Goal: Find specific page/section: Find specific page/section

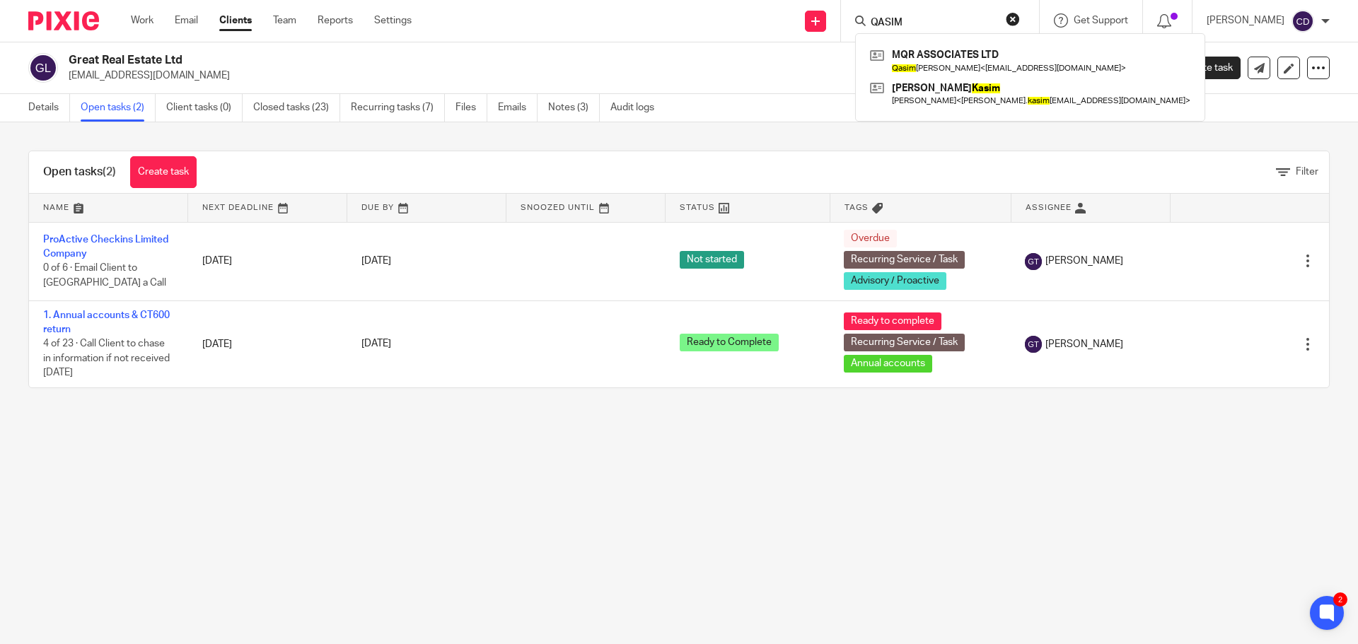
type input "QASIM"
drag, startPoint x: 945, startPoint y: 21, endPoint x: 852, endPoint y: 28, distance: 93.0
click at [861, 26] on div "Send new email Create task Add client Request signature QASIM MQR ASSOCIATES LT…" at bounding box center [895, 21] width 925 height 42
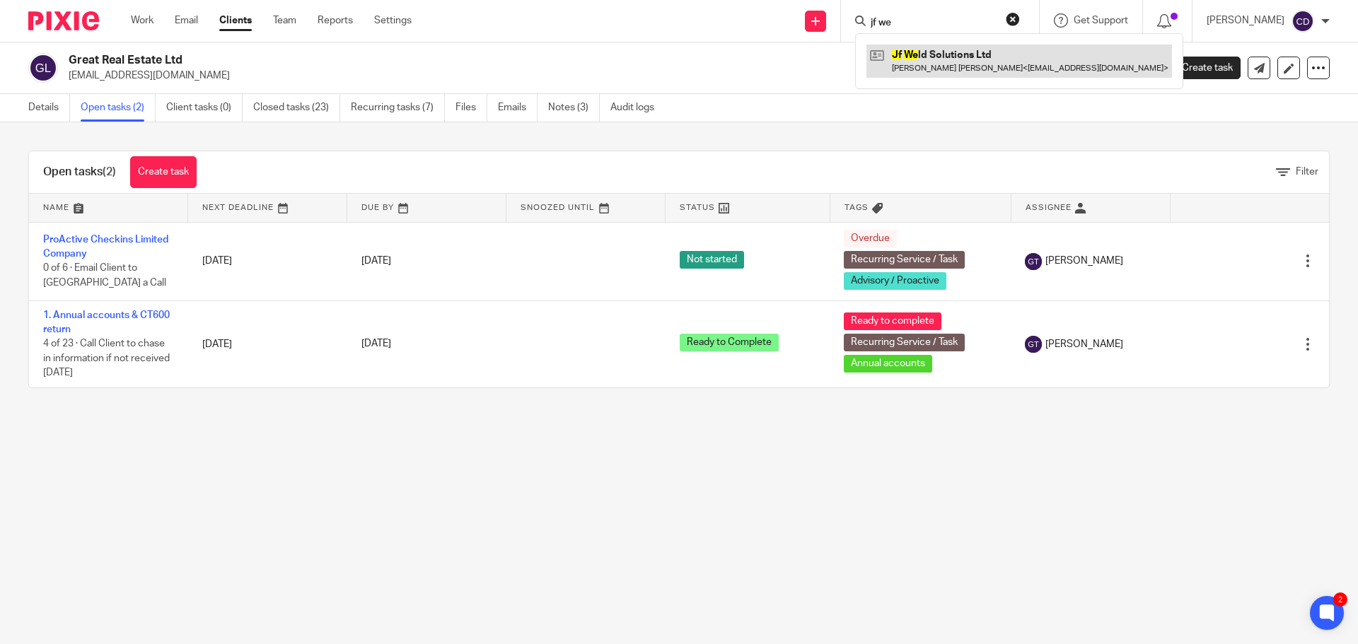
type input "jf we"
click at [955, 68] on link at bounding box center [1018, 61] width 305 height 33
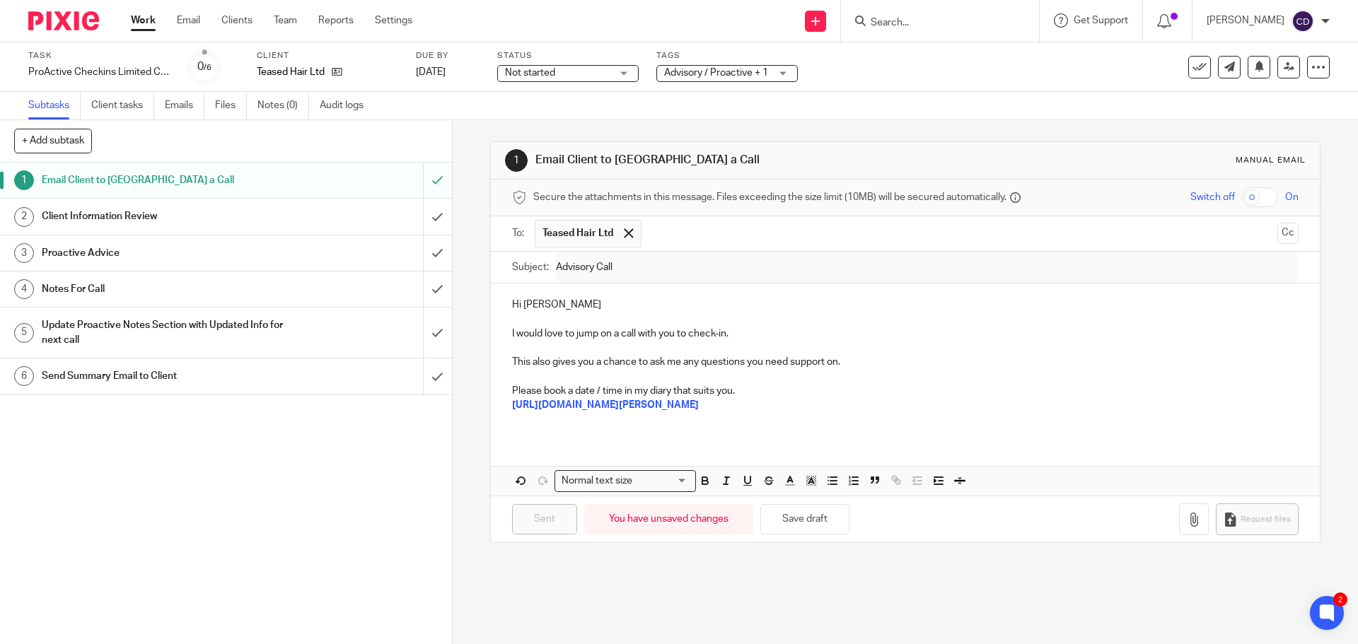
click at [950, 23] on input "Search" at bounding box center [932, 23] width 127 height 13
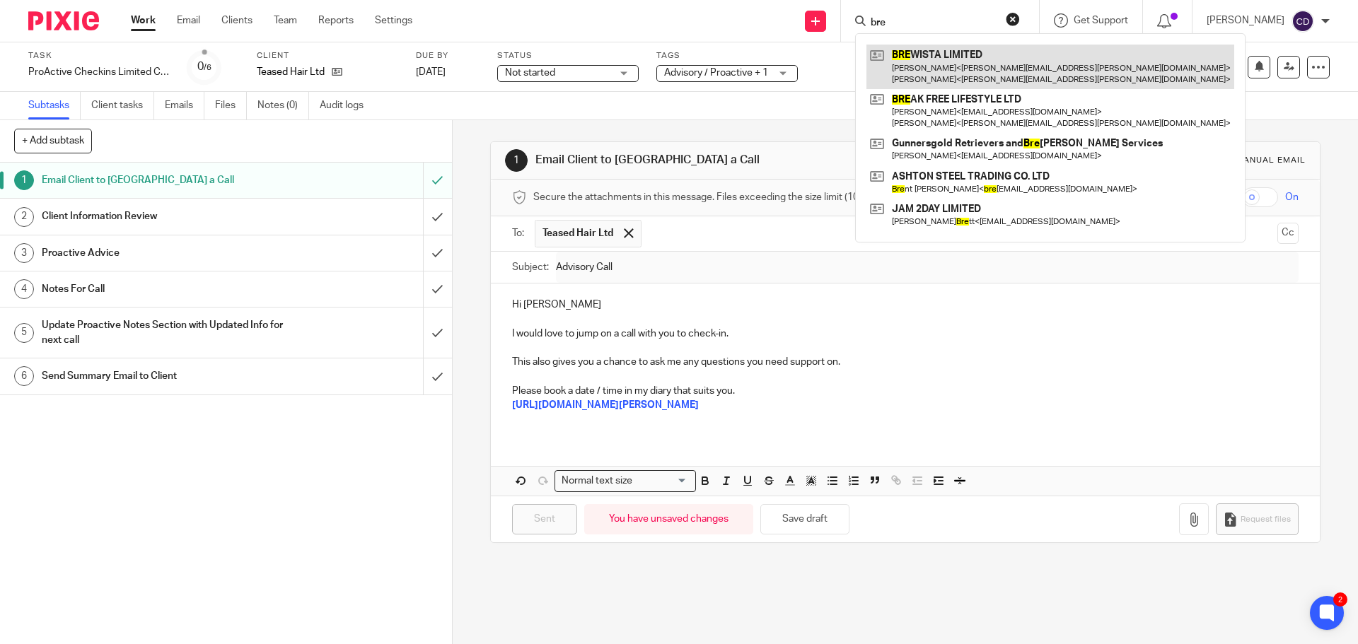
type input "bre"
click at [961, 61] on link at bounding box center [1050, 67] width 368 height 44
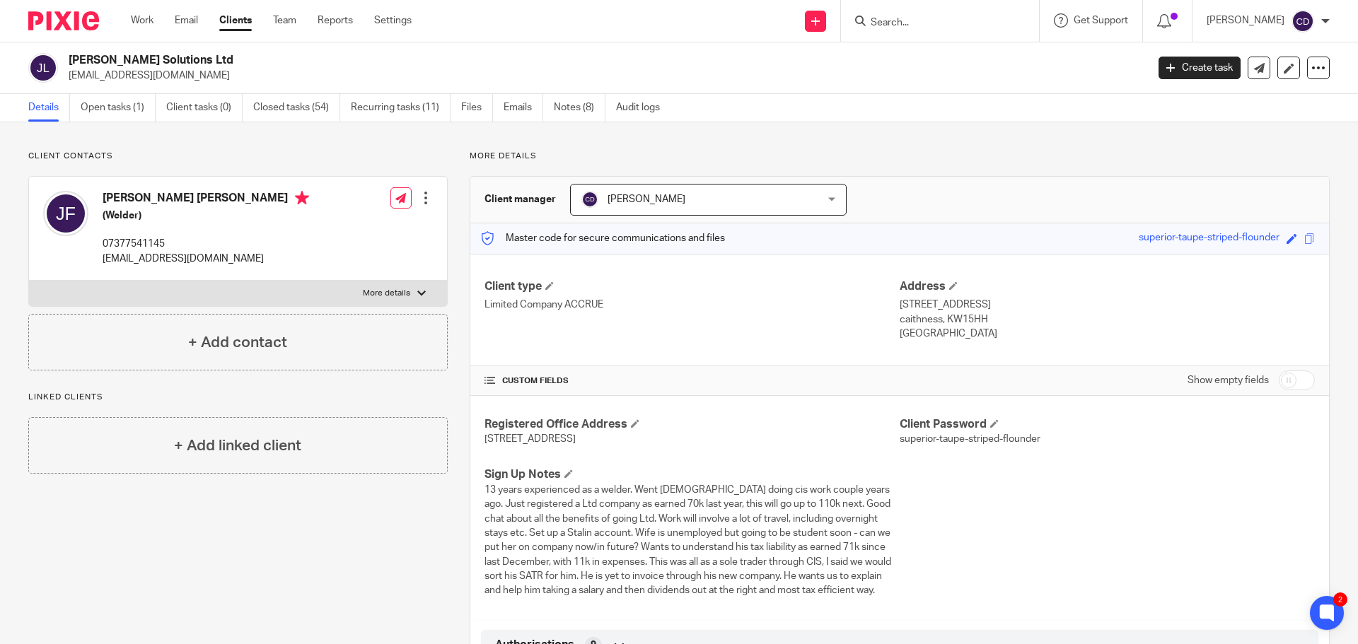
click at [932, 25] on input "Search" at bounding box center [932, 23] width 127 height 13
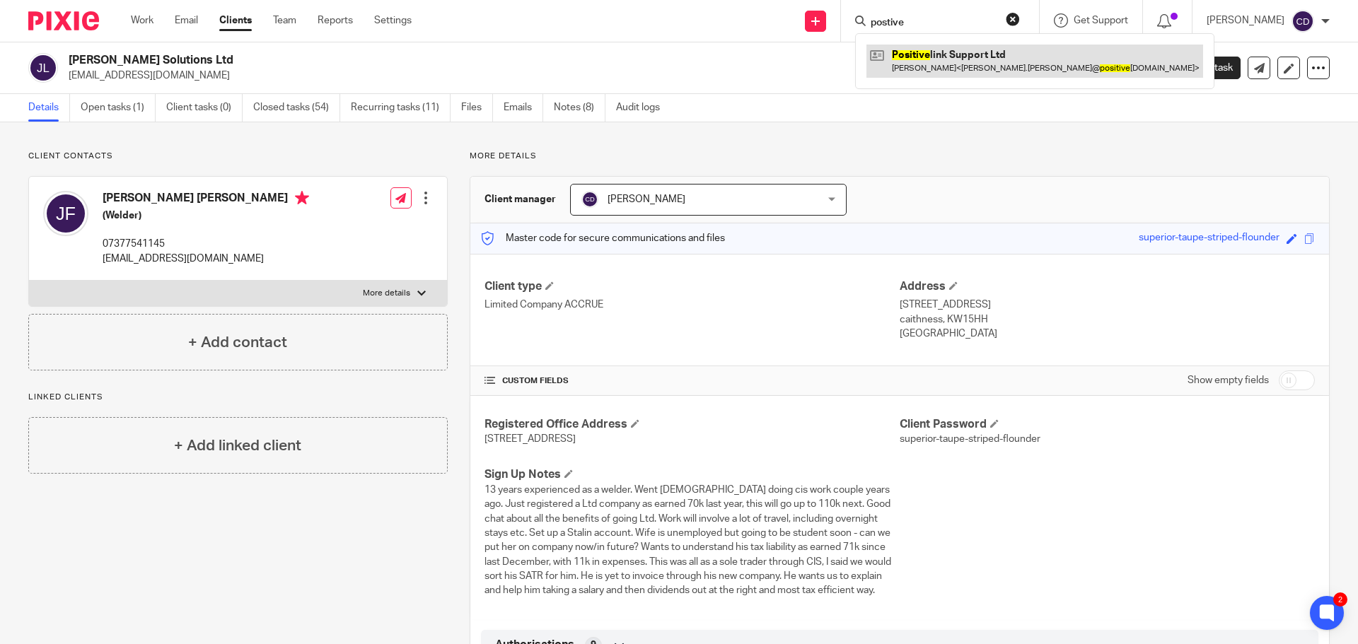
type input "postive"
click at [962, 59] on link at bounding box center [1034, 61] width 337 height 33
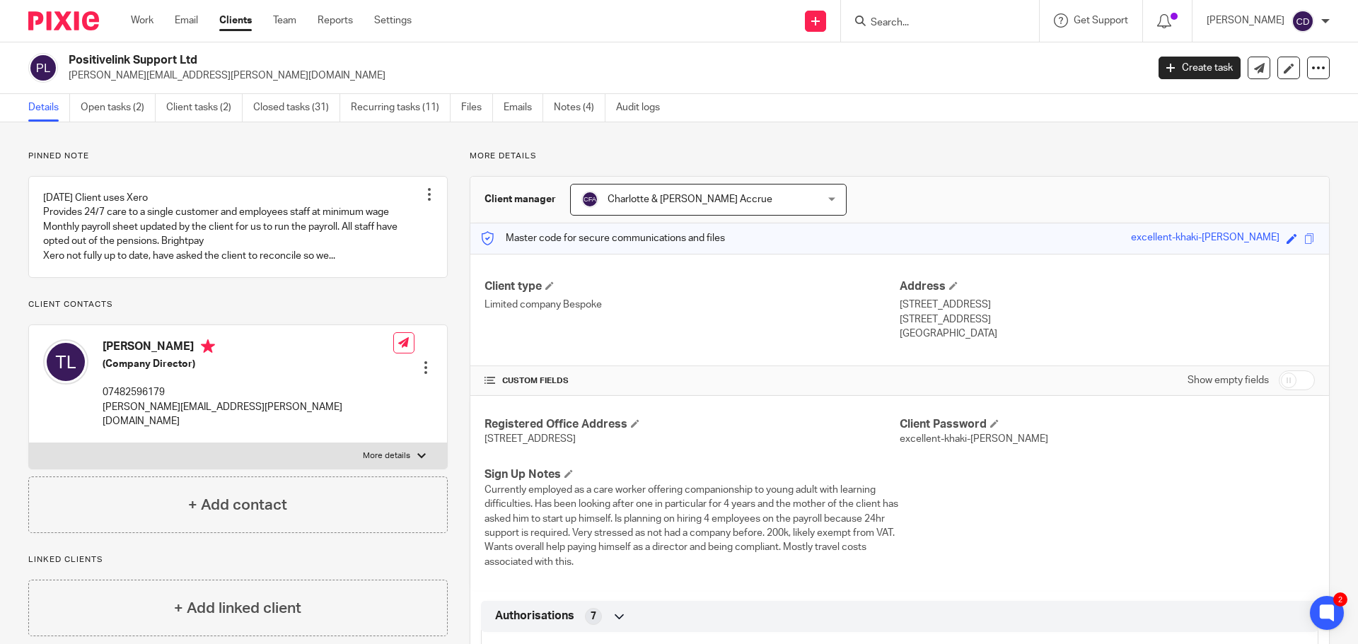
click at [931, 25] on input "Search" at bounding box center [932, 23] width 127 height 13
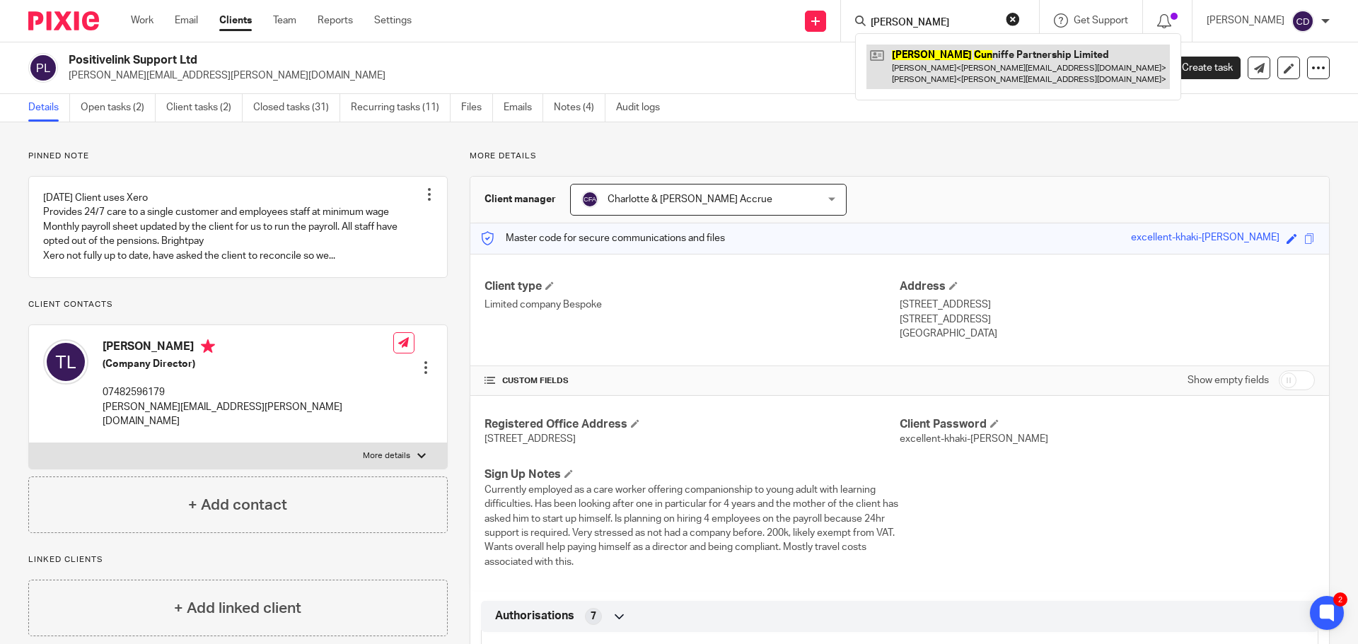
type input "[PERSON_NAME]"
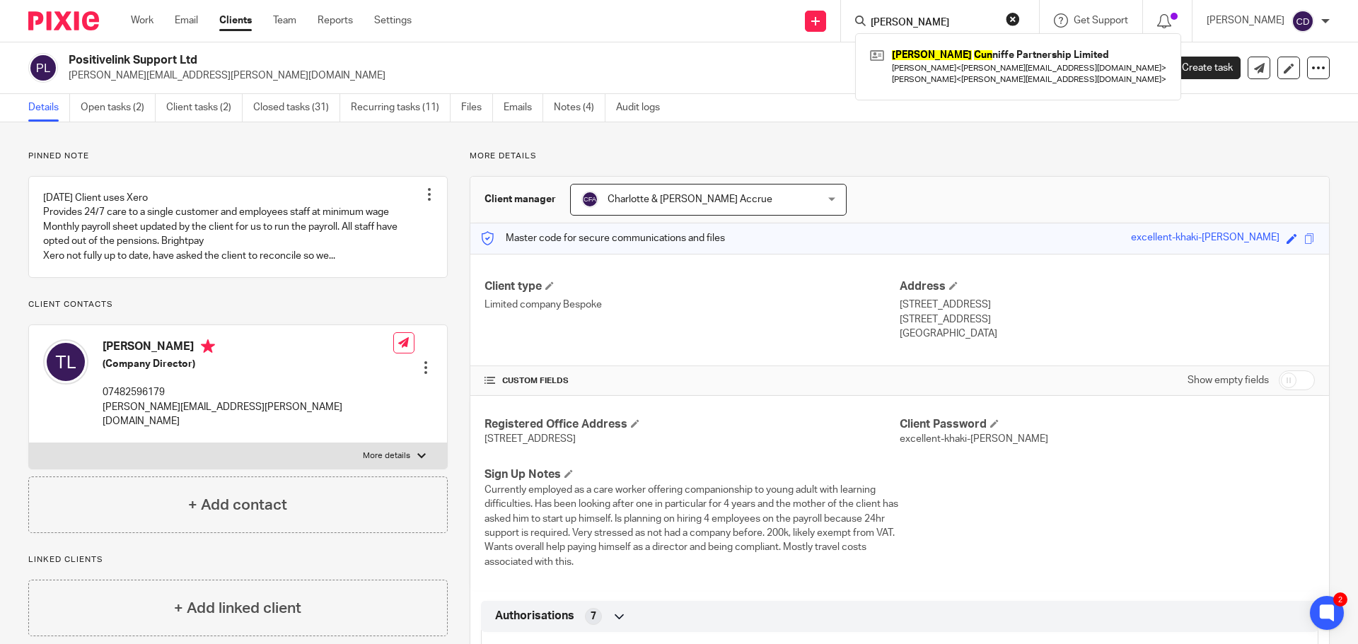
drag, startPoint x: 936, startPoint y: 54, endPoint x: 902, endPoint y: 104, distance: 60.6
click at [936, 54] on link at bounding box center [1017, 67] width 303 height 44
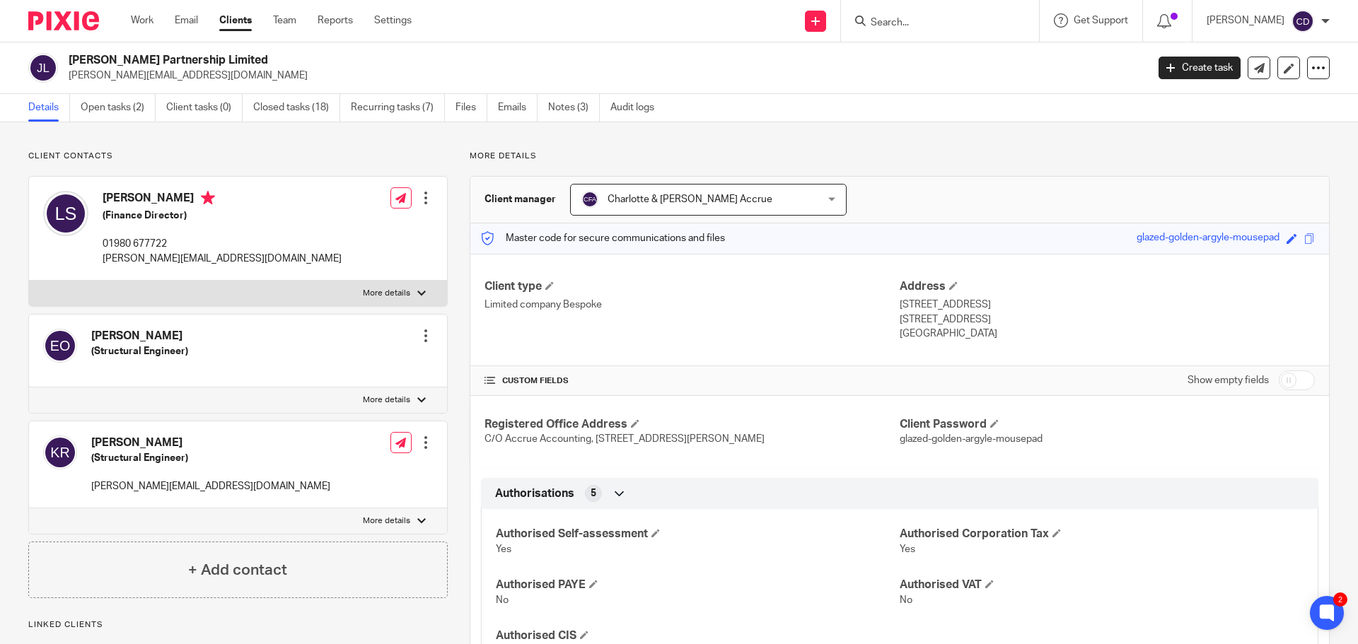
click at [921, 24] on input "Search" at bounding box center [932, 23] width 127 height 13
type input "multipl"
click at [1020, 18] on button "reset" at bounding box center [1012, 19] width 14 height 14
click at [996, 25] on input "Search" at bounding box center [932, 23] width 127 height 13
type input "lightbub"
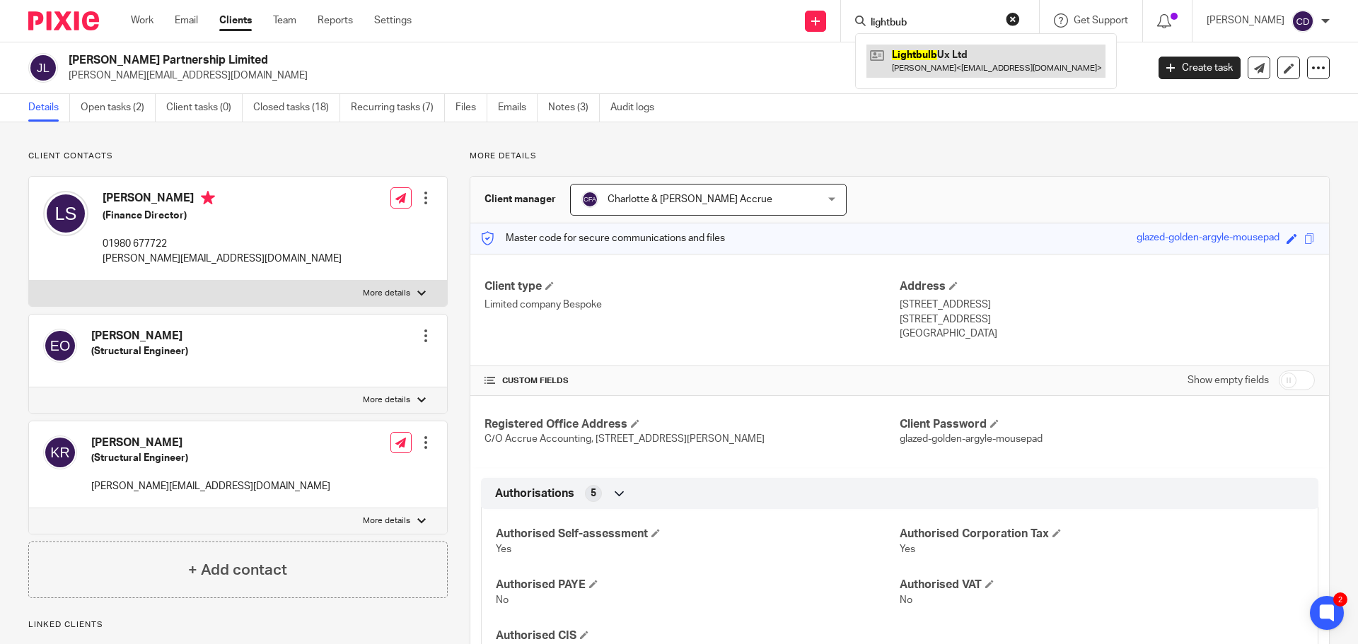
click at [1025, 74] on link at bounding box center [985, 61] width 239 height 33
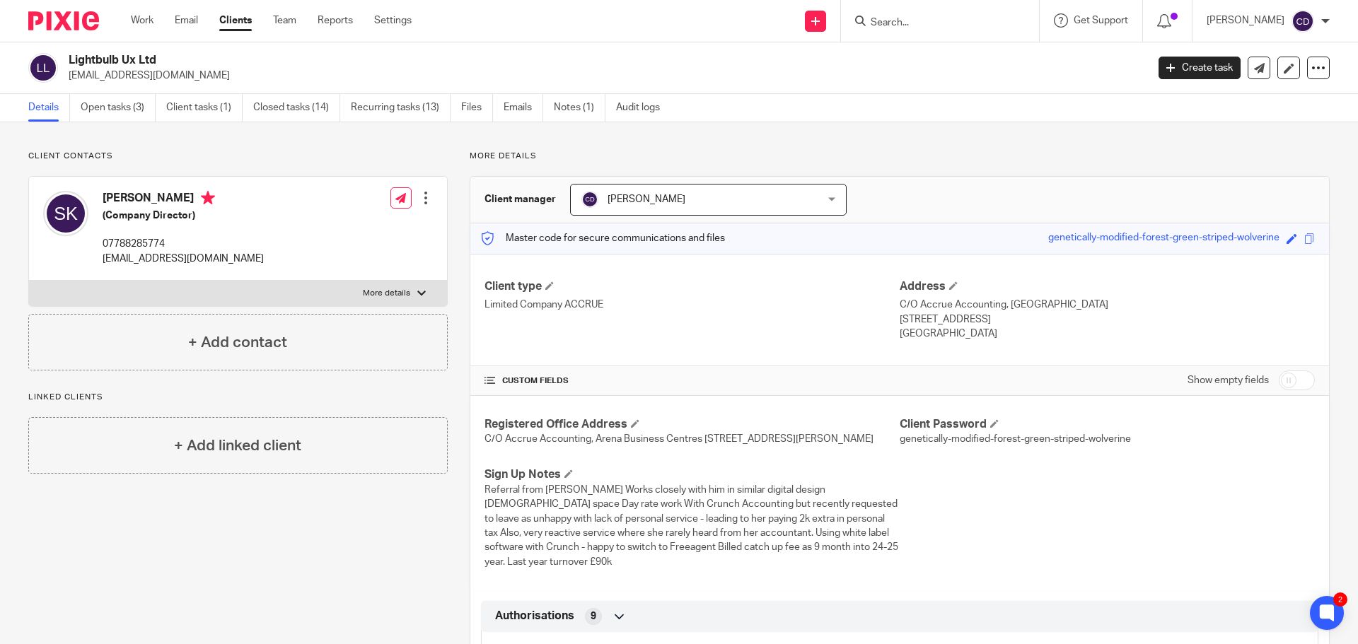
click at [970, 17] on input "Search" at bounding box center [932, 23] width 127 height 13
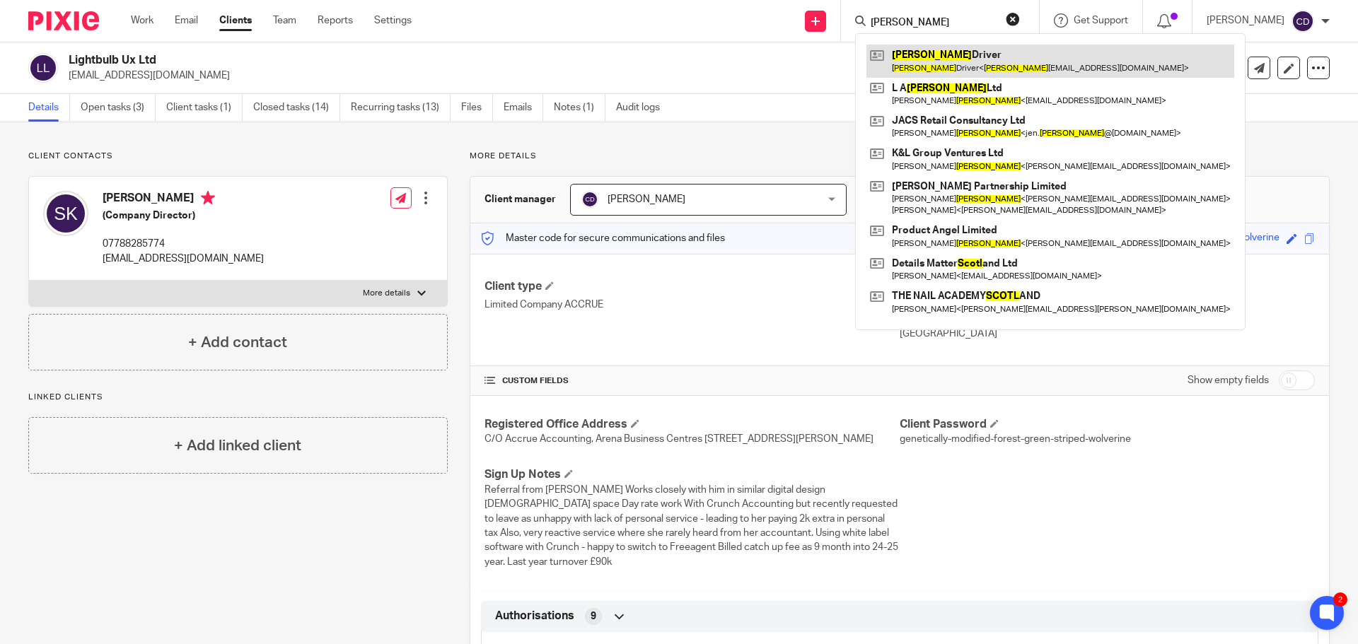
type input "scott"
click at [962, 64] on link at bounding box center [1050, 61] width 368 height 33
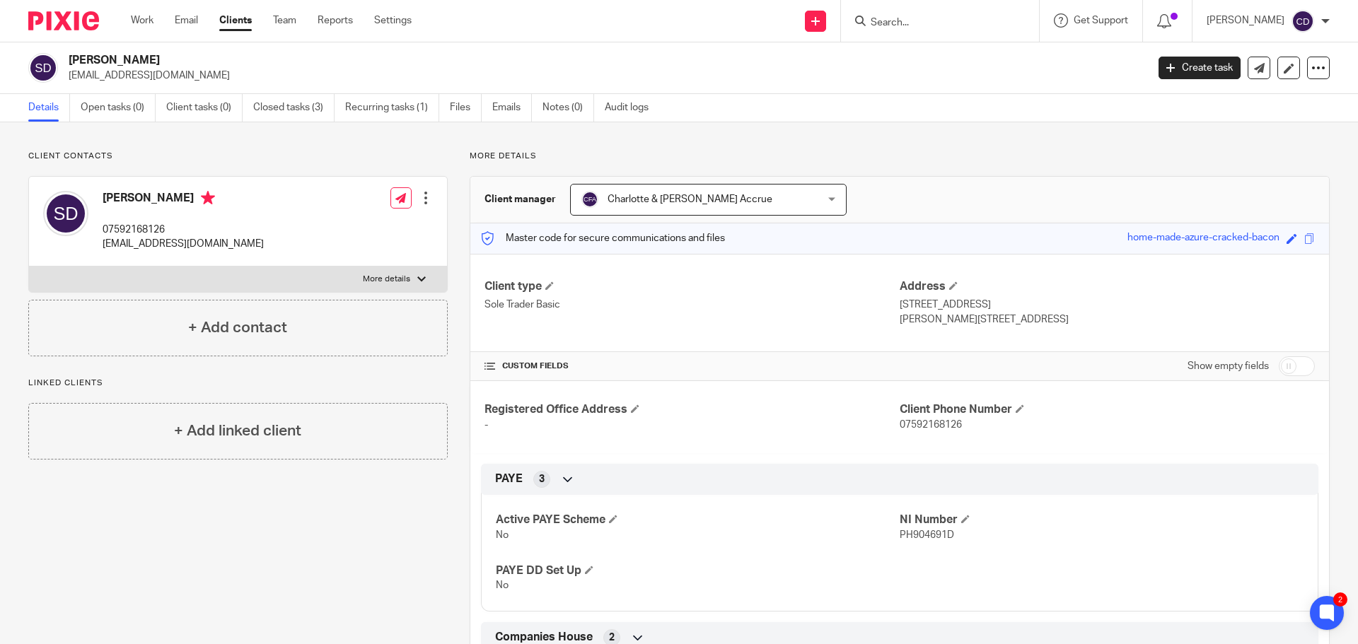
click at [942, 23] on input "Search" at bounding box center [932, 23] width 127 height 13
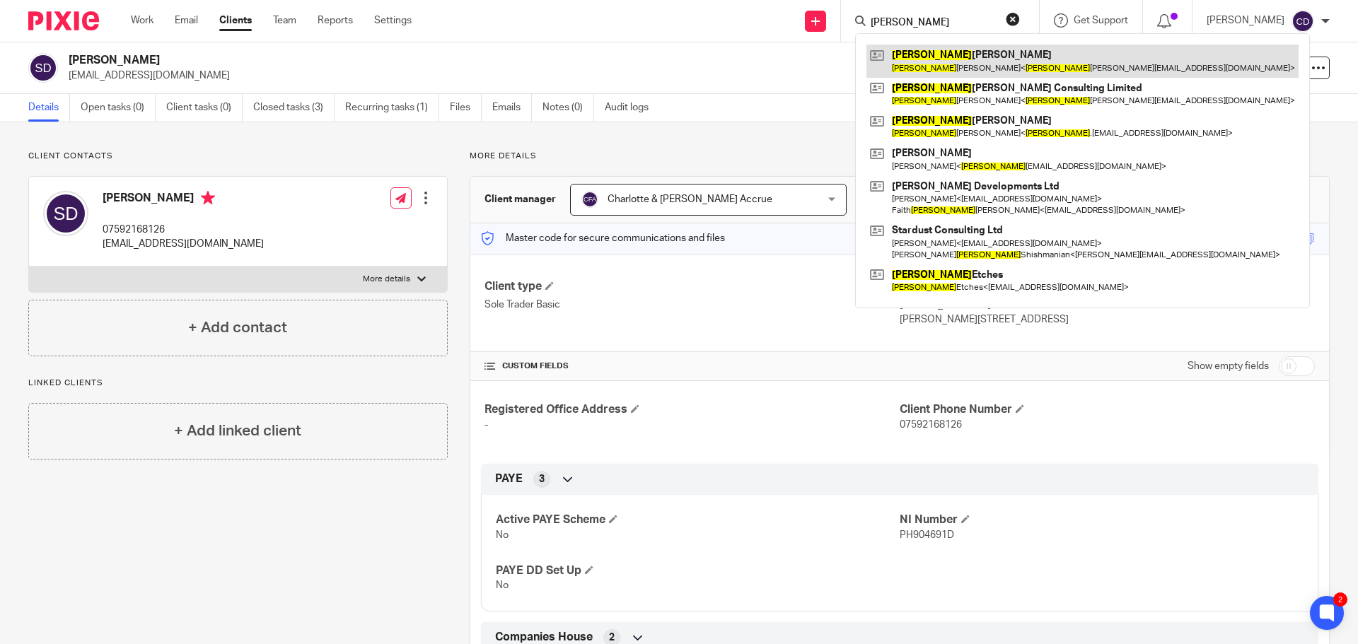
type input "louise"
click at [994, 71] on link at bounding box center [1082, 61] width 432 height 33
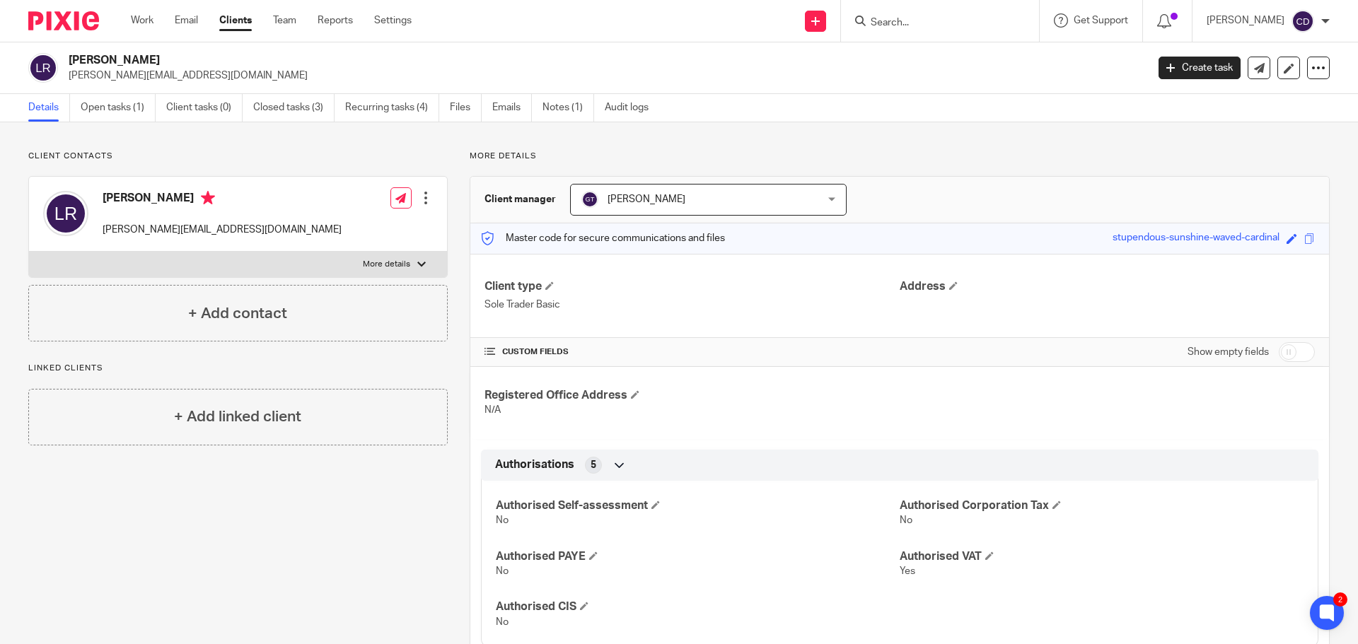
click at [952, 12] on form at bounding box center [944, 21] width 151 height 18
click at [956, 18] on input "Search" at bounding box center [932, 23] width 127 height 13
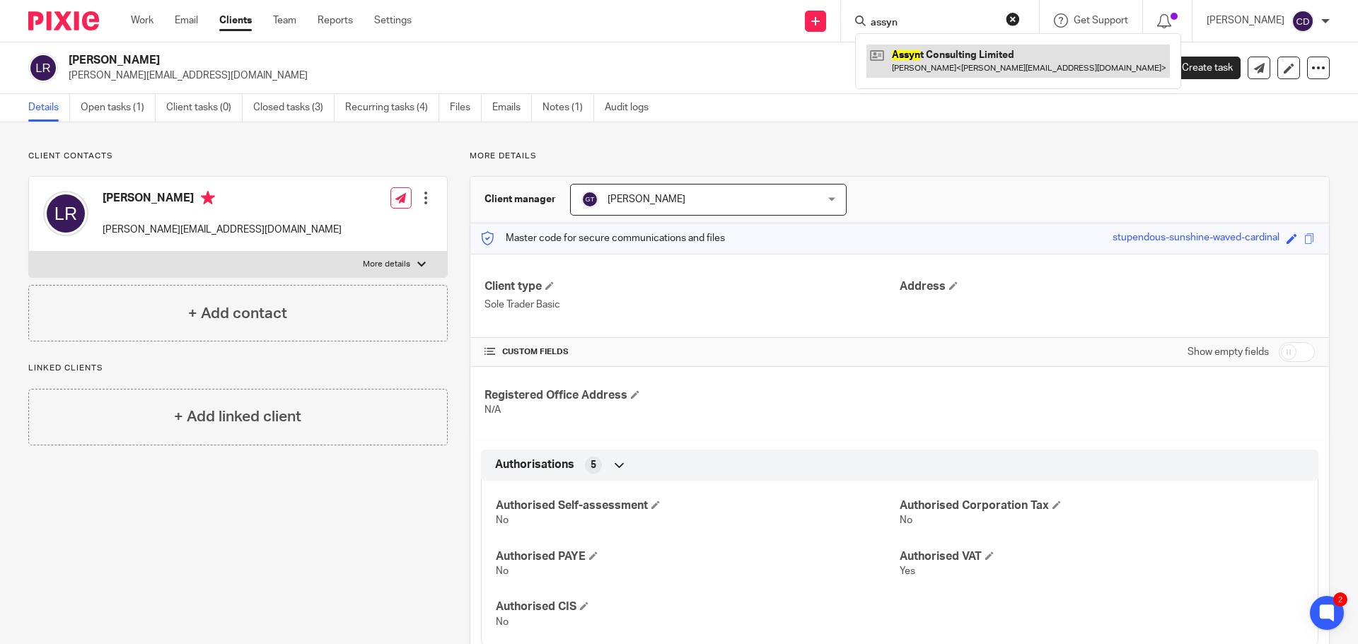
type input "assyn"
click at [999, 60] on link at bounding box center [1017, 61] width 303 height 33
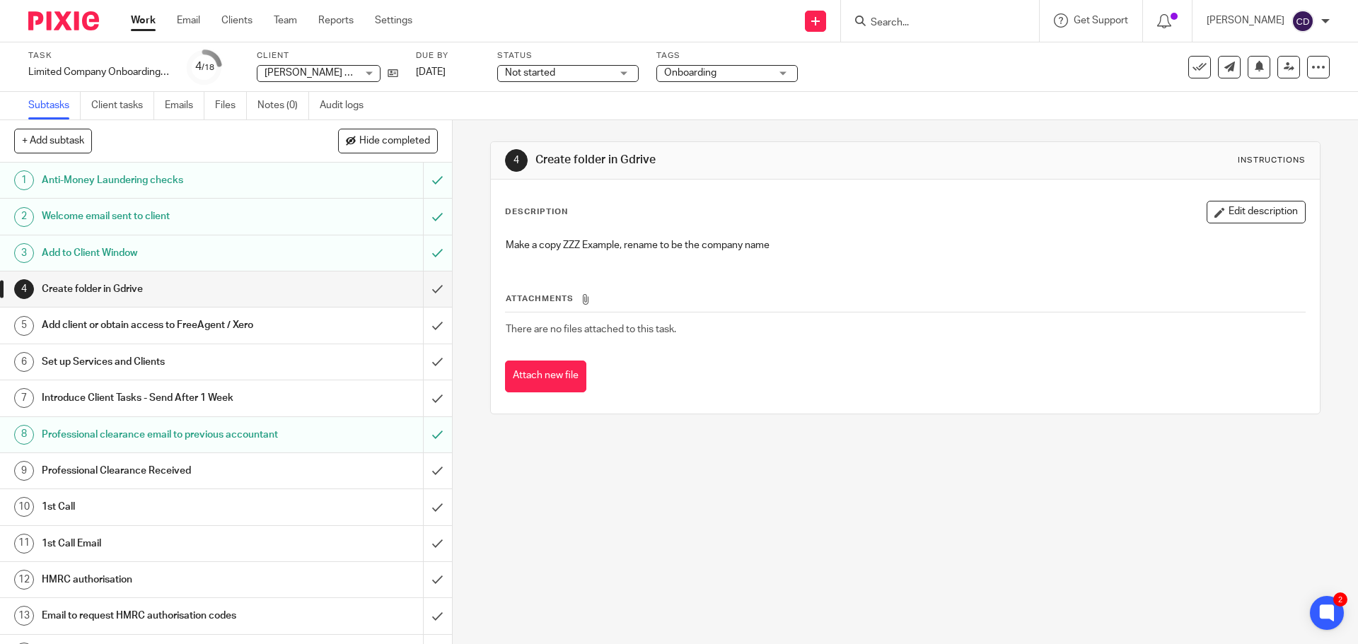
scroll to position [187, 0]
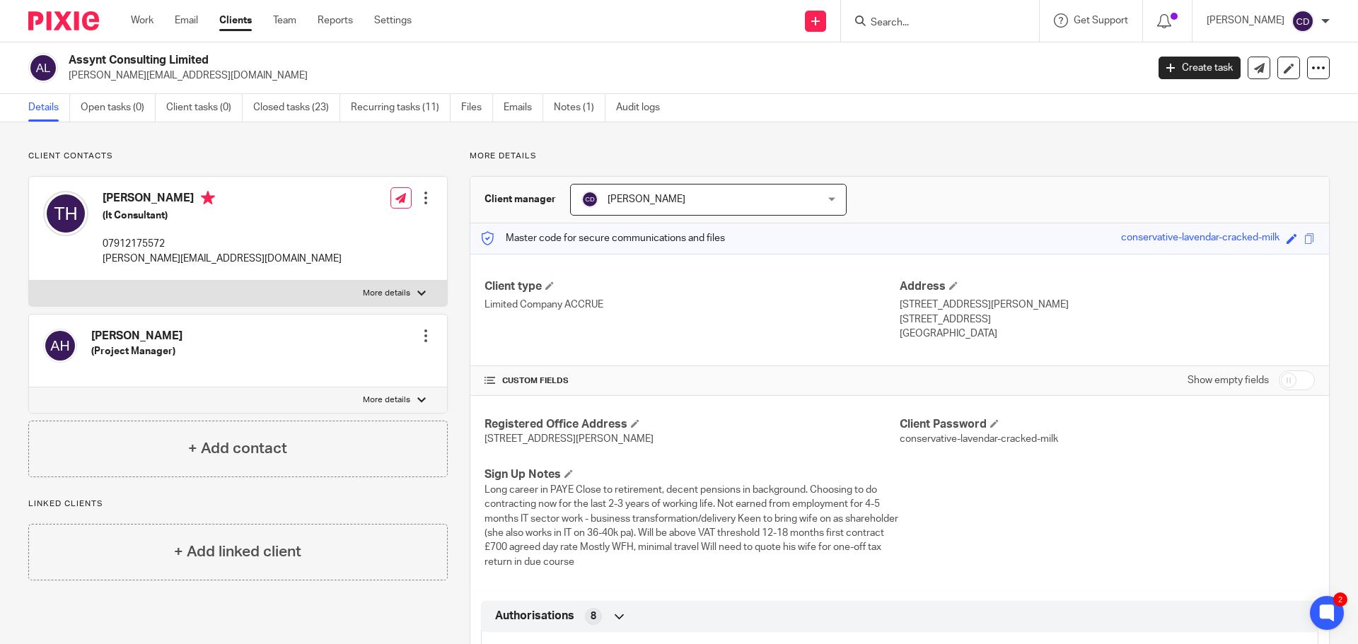
click at [968, 21] on input "Search" at bounding box center [932, 23] width 127 height 13
type input "double"
click at [1020, 16] on form "double" at bounding box center [944, 21] width 151 height 18
click at [1020, 18] on button "reset" at bounding box center [1012, 19] width 14 height 14
click at [991, 24] on input "Search" at bounding box center [932, 23] width 127 height 13
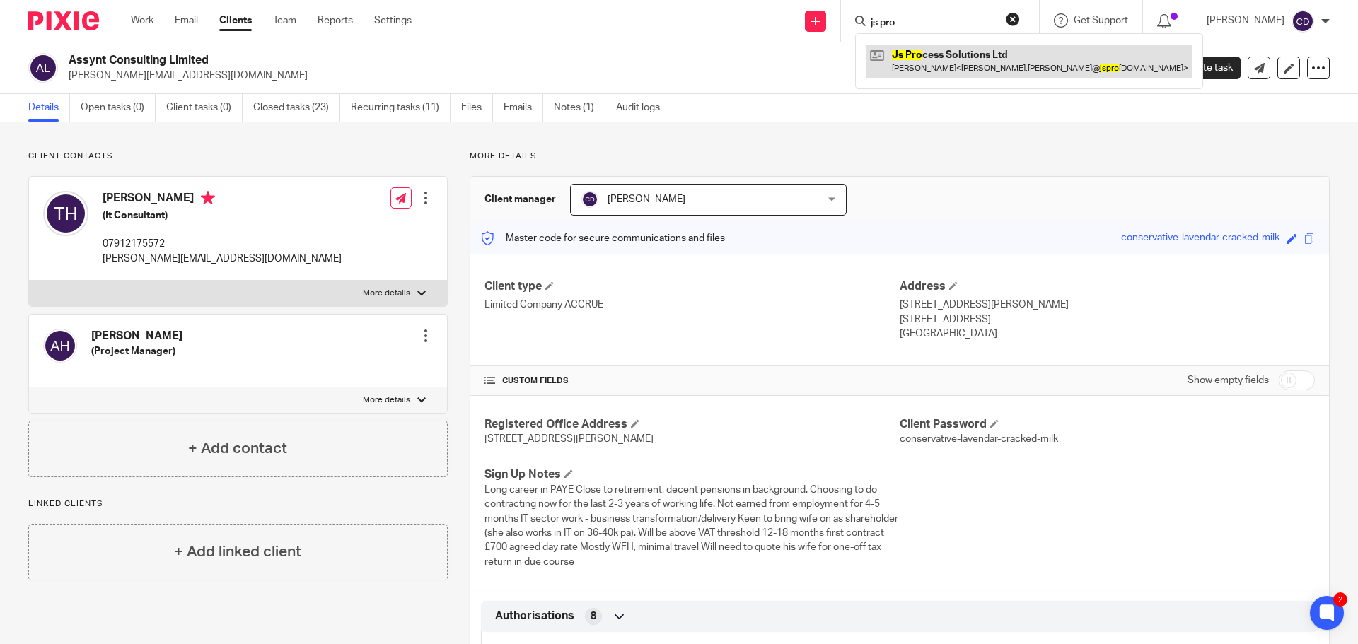
type input "js pro"
click at [940, 77] on link at bounding box center [1028, 61] width 325 height 33
